Goal: Browse casually: Explore the website without a specific task or goal

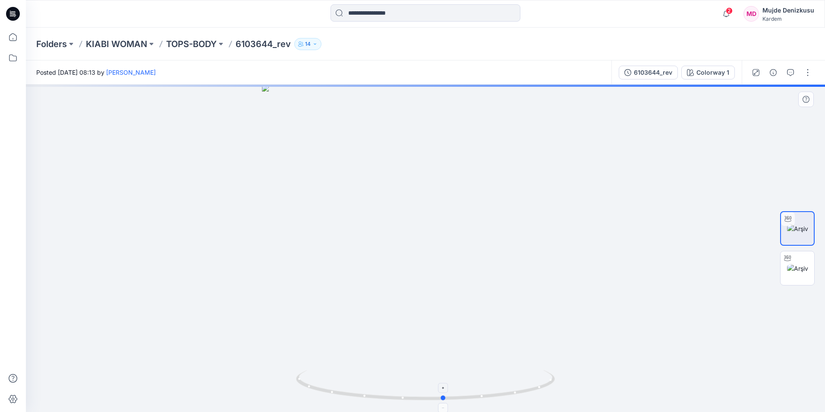
drag, startPoint x: 427, startPoint y: 400, endPoint x: 446, endPoint y: 402, distance: 18.6
click at [446, 402] on icon at bounding box center [426, 386] width 261 height 32
drag, startPoint x: 444, startPoint y: 402, endPoint x: 460, endPoint y: 401, distance: 16.4
click at [460, 401] on icon at bounding box center [426, 386] width 261 height 32
drag, startPoint x: 460, startPoint y: 399, endPoint x: 550, endPoint y: 378, distance: 92.2
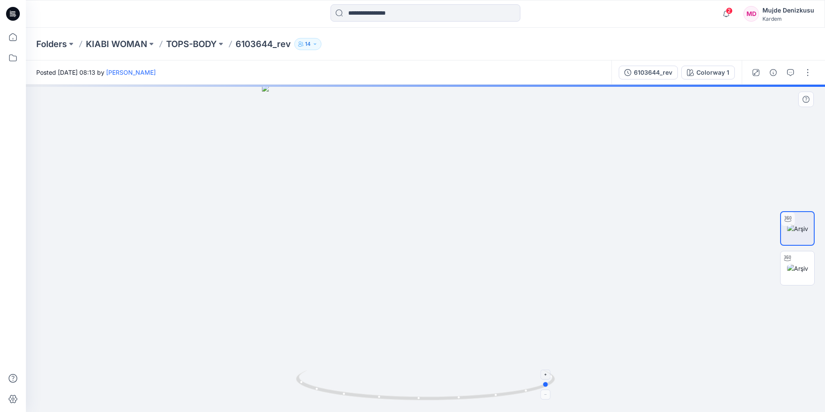
click at [550, 378] on icon at bounding box center [426, 386] width 261 height 32
drag, startPoint x: 425, startPoint y: 400, endPoint x: 449, endPoint y: 399, distance: 24.2
click at [449, 399] on circle at bounding box center [448, 397] width 5 height 5
drag, startPoint x: 451, startPoint y: 402, endPoint x: 466, endPoint y: 402, distance: 15.1
click at [463, 402] on foreignobject at bounding box center [458, 407] width 10 height 10
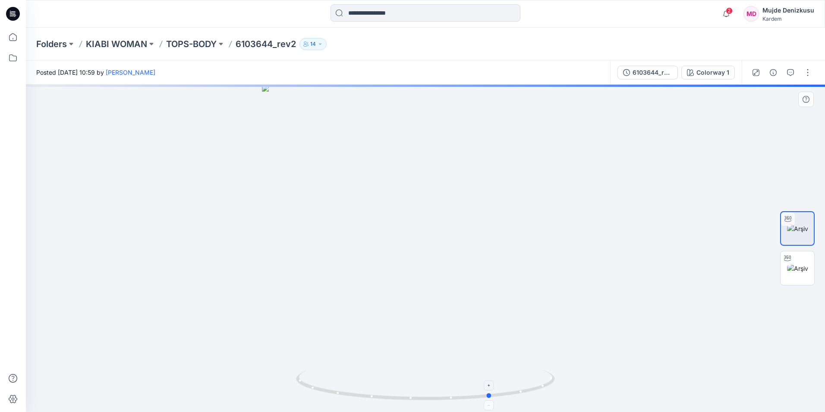
click at [492, 394] on circle at bounding box center [489, 395] width 5 height 5
drag, startPoint x: 492, startPoint y: 394, endPoint x: 556, endPoint y: 384, distance: 64.7
click at [556, 384] on icon at bounding box center [426, 386] width 261 height 32
